Goal: Task Accomplishment & Management: Manage account settings

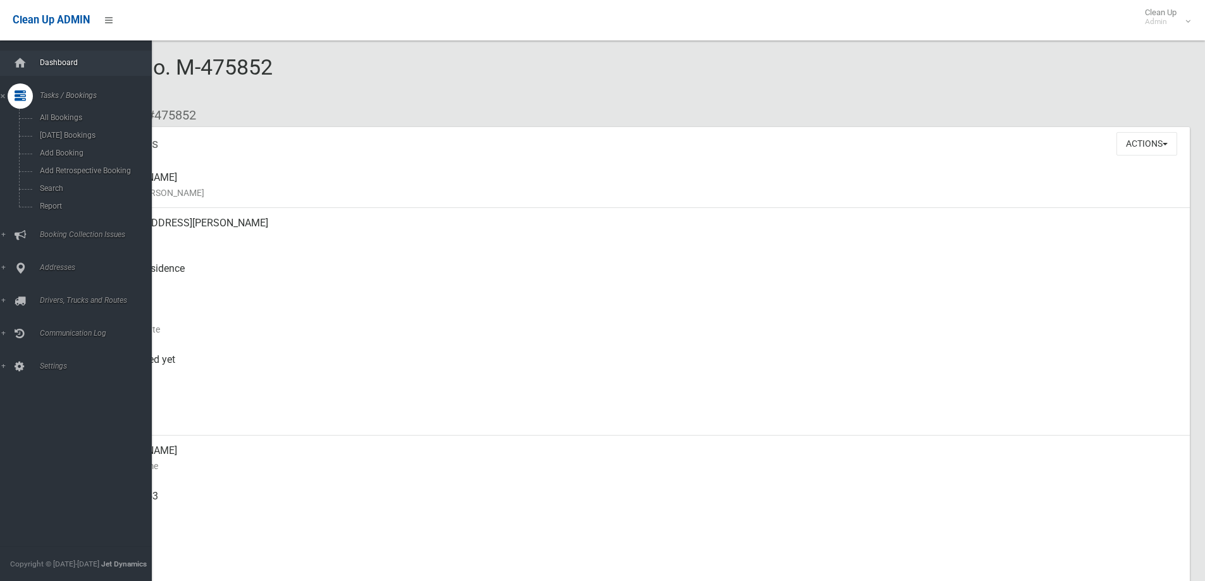
scroll to position [380, 0]
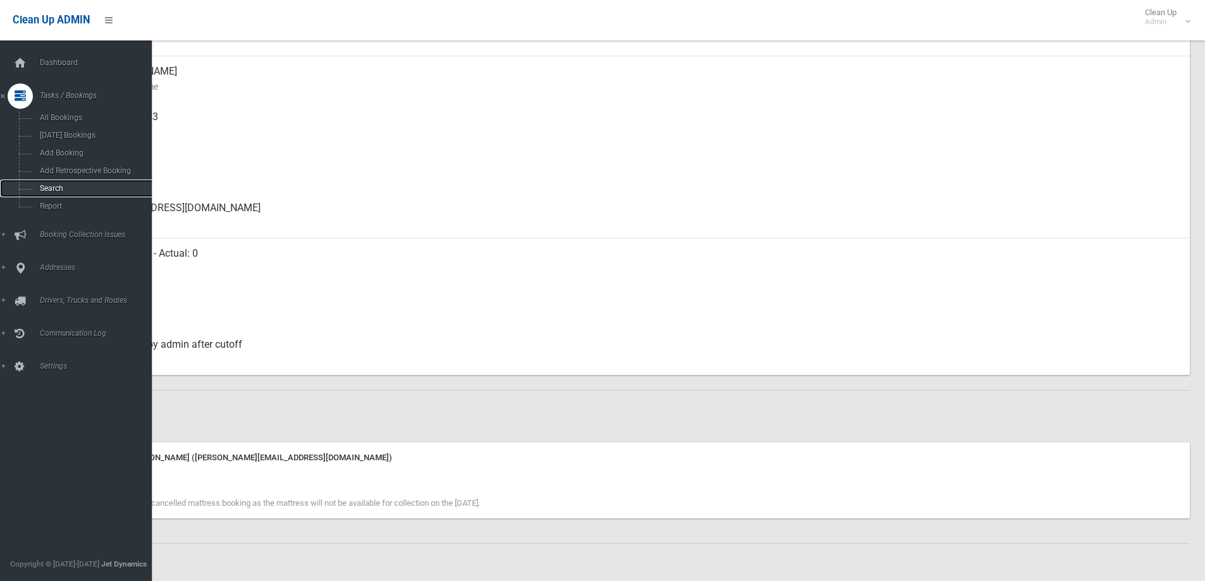
click at [57, 190] on span "Search" at bounding box center [93, 188] width 114 height 9
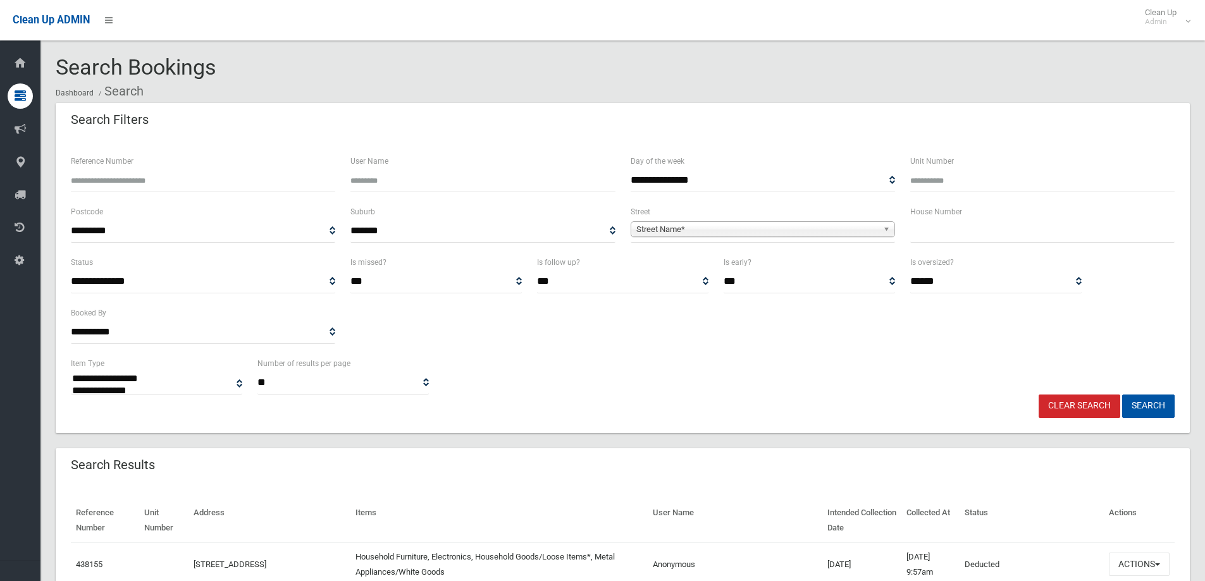
select select
click at [159, 185] on input "Reference Number" at bounding box center [203, 180] width 264 height 23
type input "******"
click at [1154, 411] on button "Search" at bounding box center [1148, 406] width 53 height 23
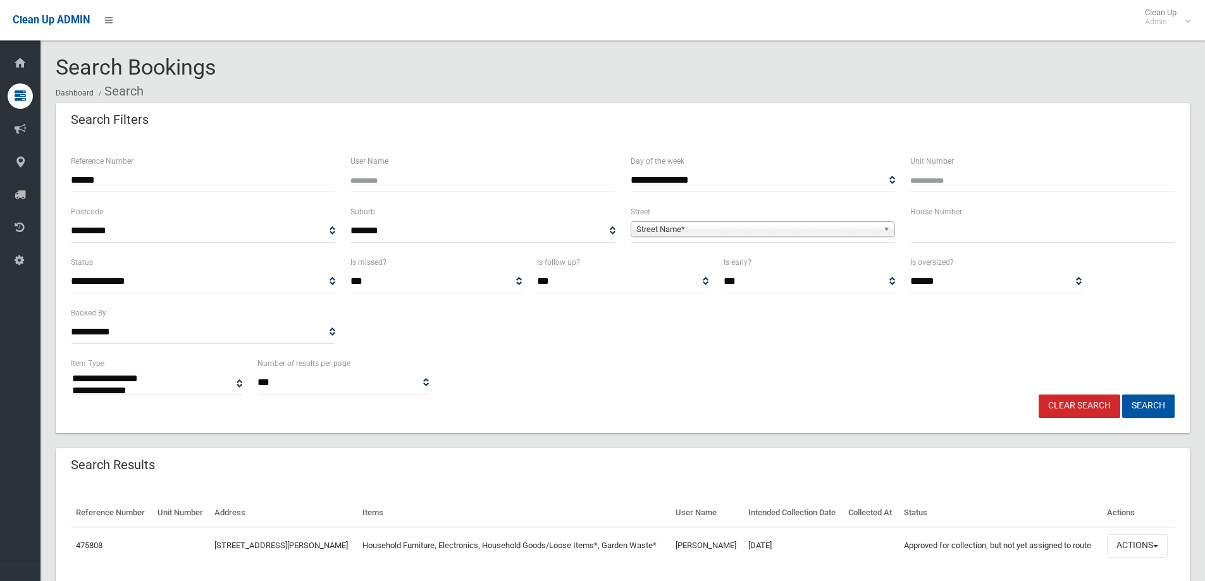
select select
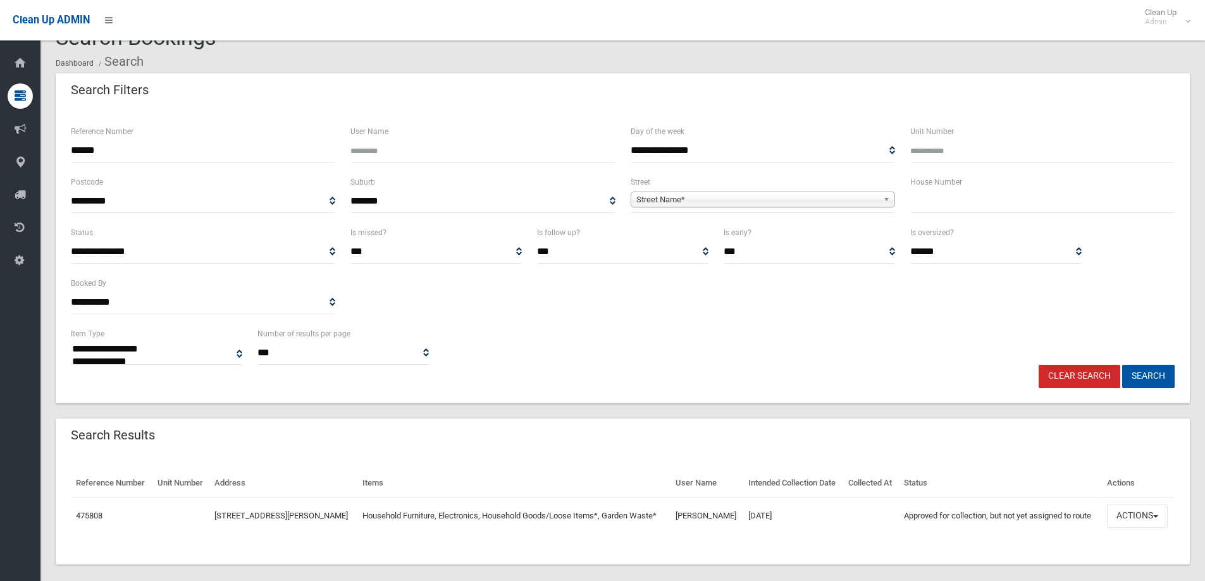
scroll to position [44, 0]
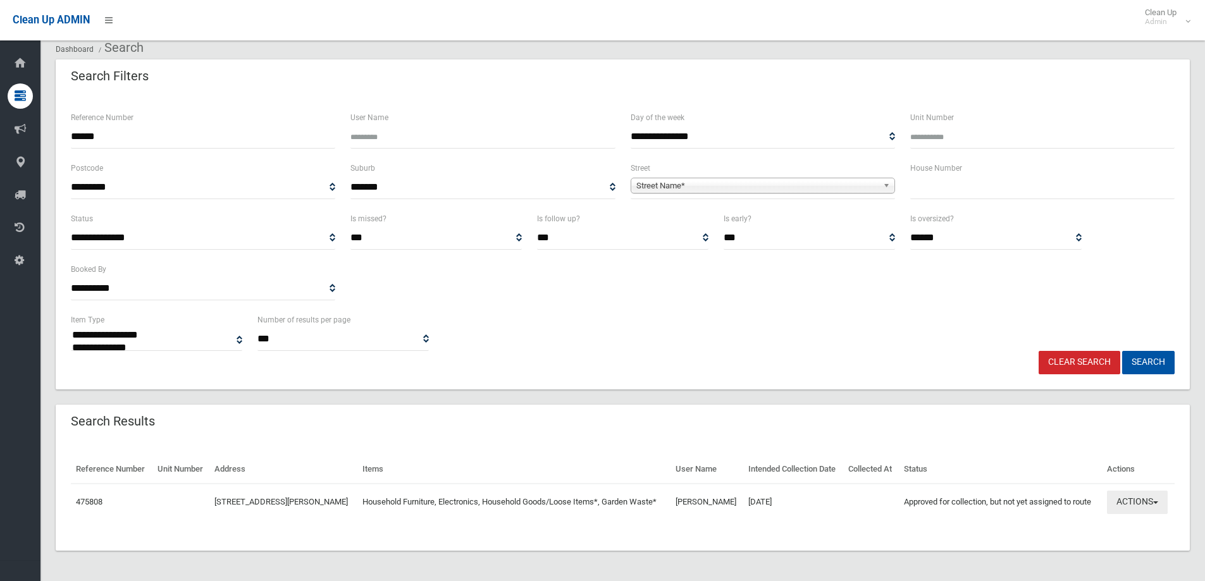
click at [1135, 502] on button "Actions" at bounding box center [1137, 502] width 61 height 23
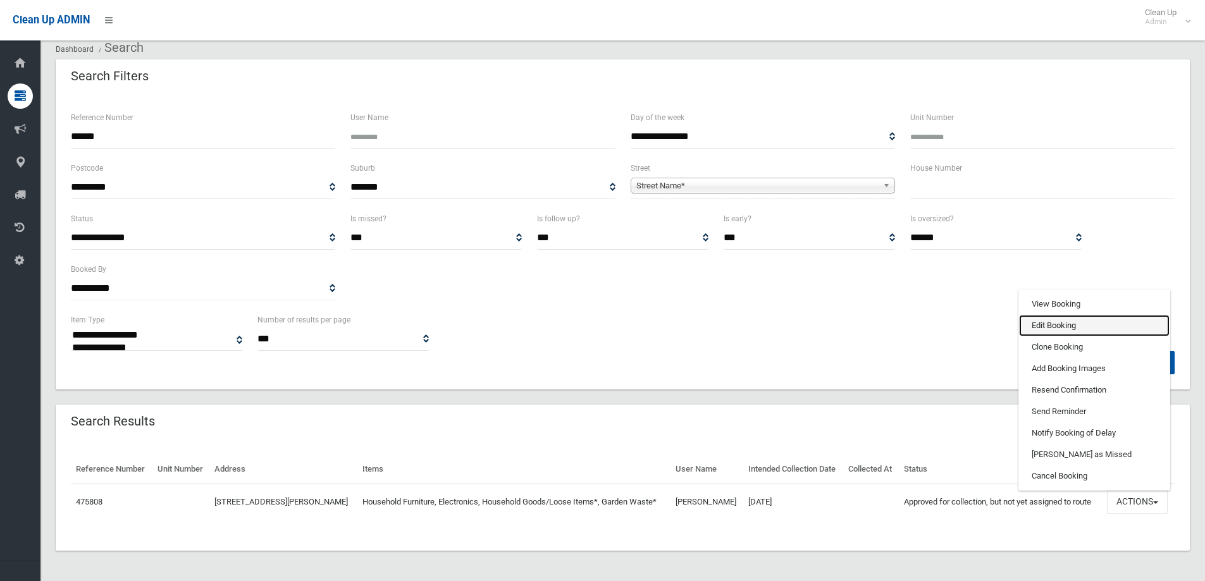
click at [1054, 332] on link "Edit Booking" at bounding box center [1094, 326] width 151 height 22
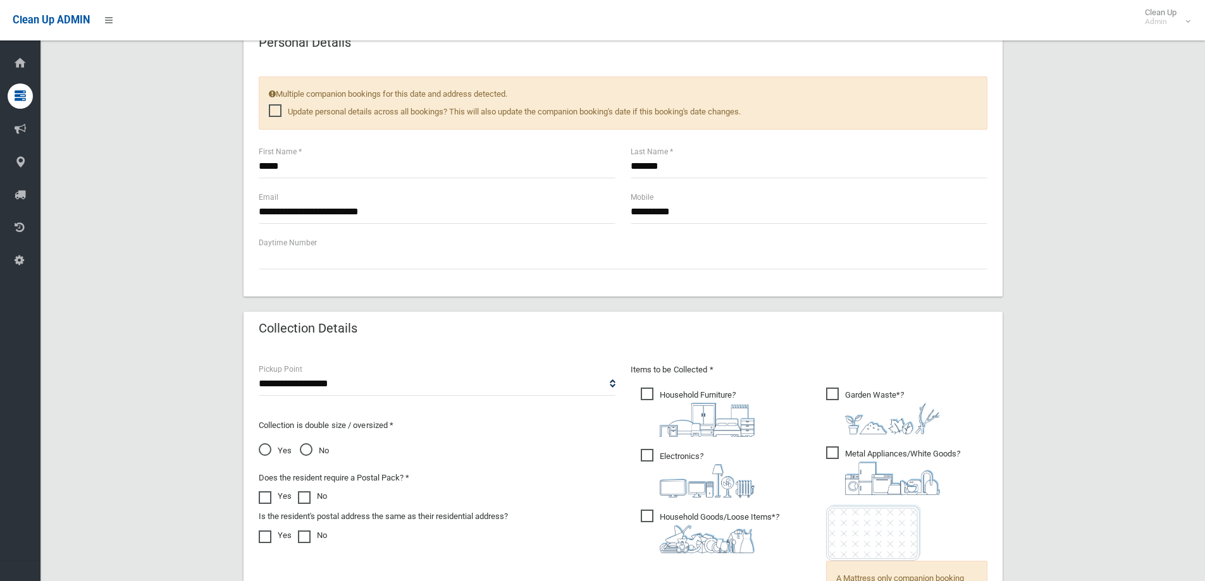
scroll to position [633, 0]
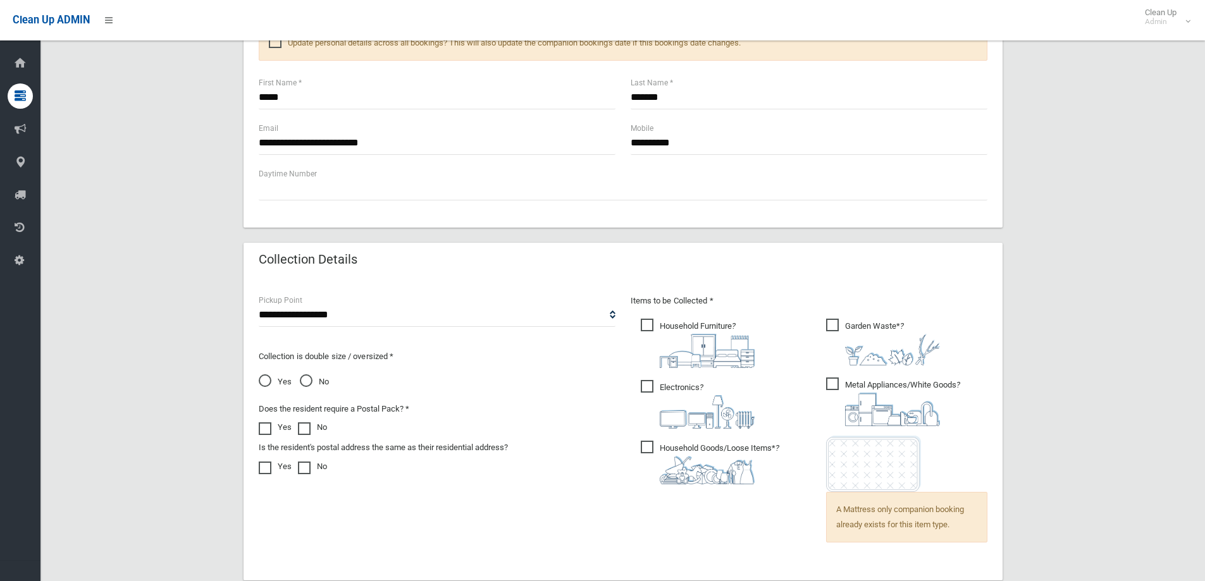
click at [273, 387] on span "Yes" at bounding box center [275, 381] width 33 height 15
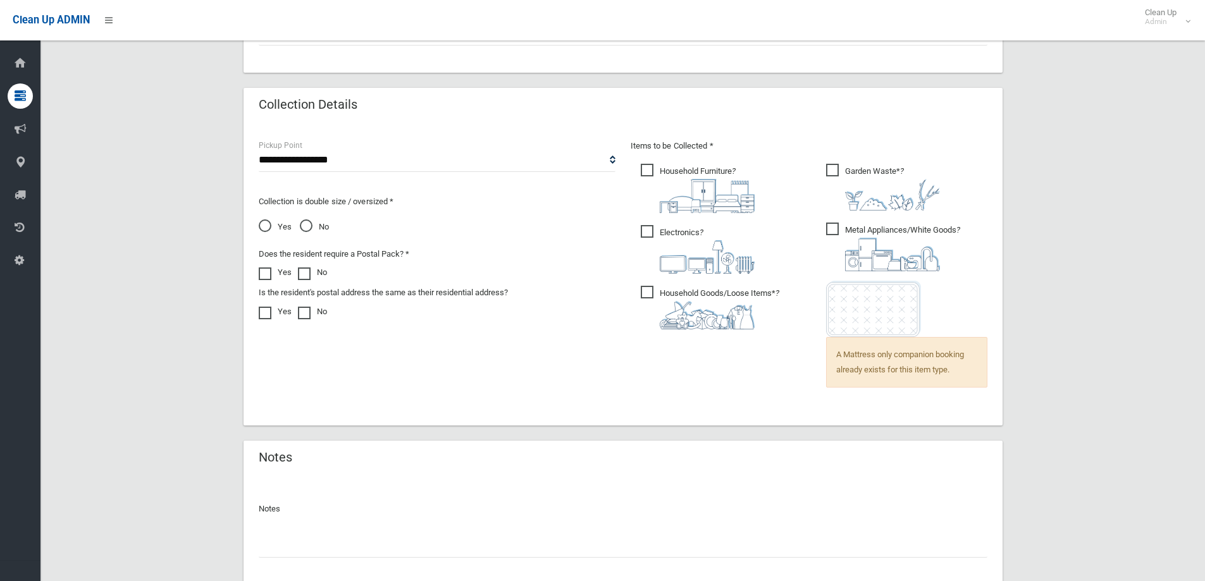
scroll to position [875, 0]
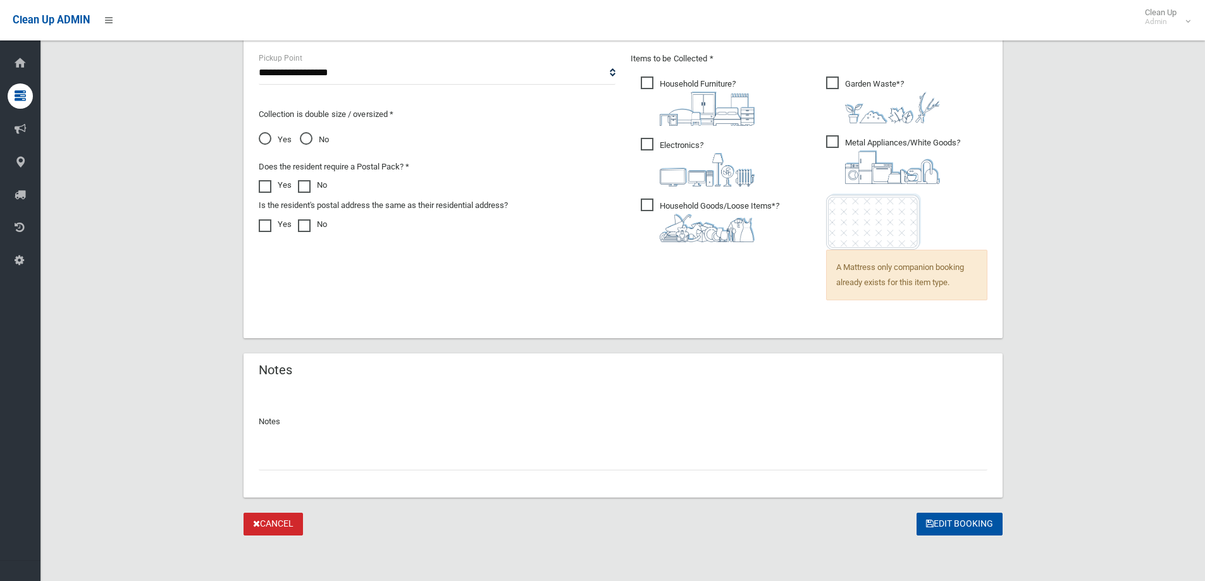
click at [318, 469] on input "text" at bounding box center [623, 458] width 729 height 23
type input "**********"
click at [941, 525] on button "Edit Booking" at bounding box center [960, 524] width 86 height 23
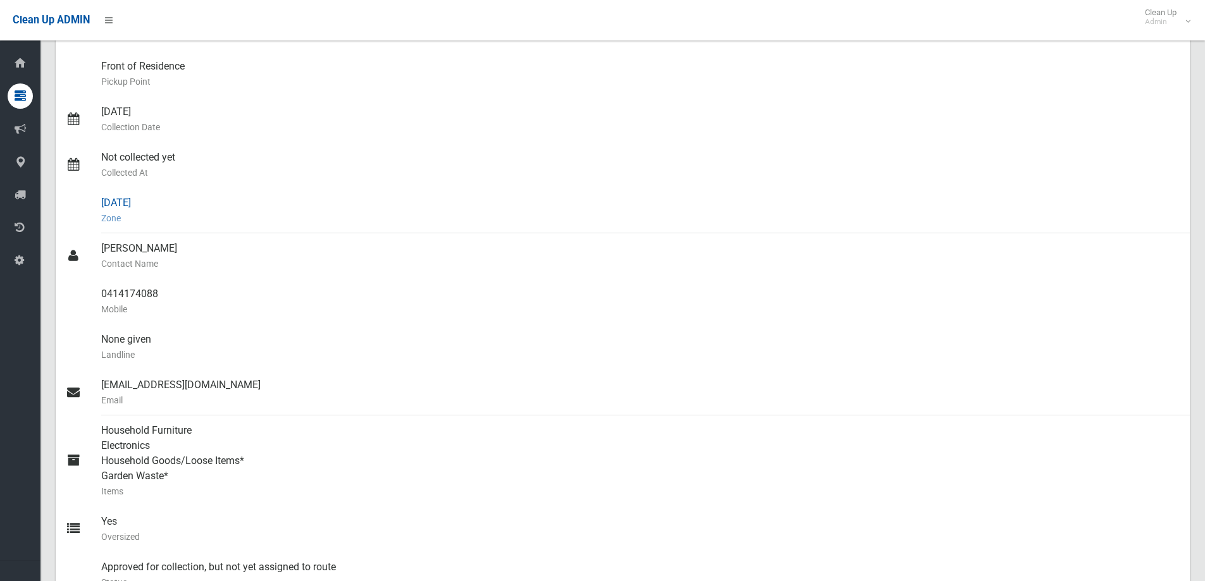
scroll to position [316, 0]
